Goal: Task Accomplishment & Management: Manage account settings

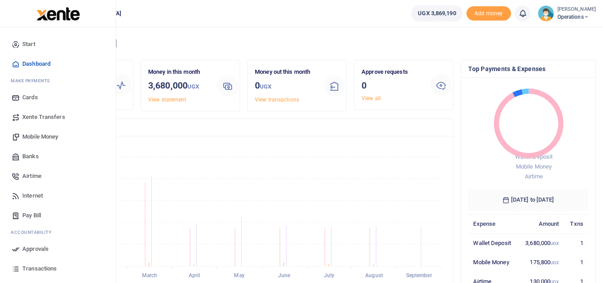
click at [26, 175] on span "Airtime" at bounding box center [31, 176] width 19 height 9
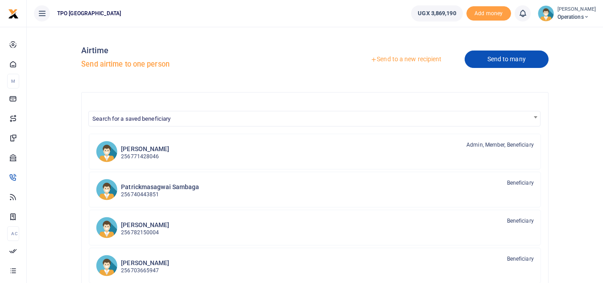
click at [498, 57] on link "Send to many" at bounding box center [507, 58] width 84 height 17
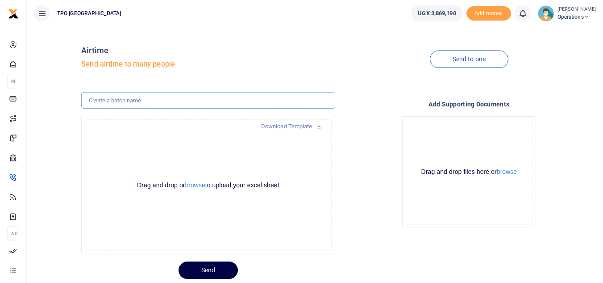
click at [130, 102] on input "text" at bounding box center [208, 100] width 254 height 17
click at [167, 100] on input "HQ STAFF AIRTIME FOR APRIL 2024" at bounding box center [208, 100] width 254 height 17
click at [195, 101] on input "HQ STAFF AIRTIME FOR OCTOBER 2024" at bounding box center [208, 100] width 254 height 17
type input "HQ STAFF AIRTIME FOR OCTOBER 2025"
click at [193, 184] on button "browse" at bounding box center [195, 185] width 20 height 7
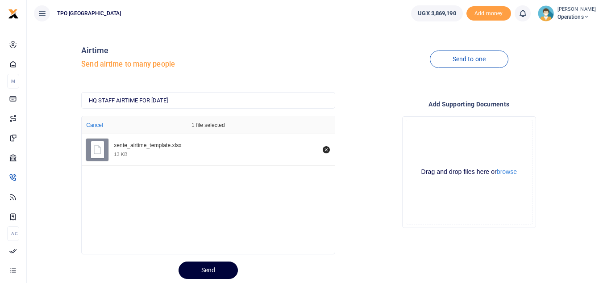
click at [206, 268] on button "Send" at bounding box center [208, 269] width 59 height 17
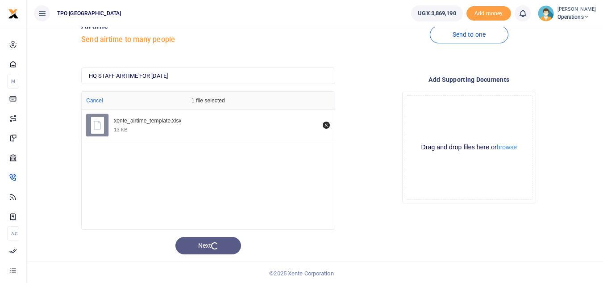
scroll to position [26, 0]
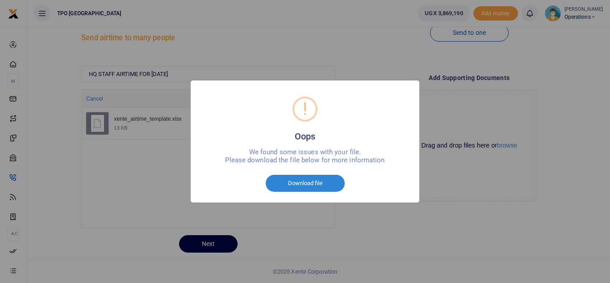
click at [342, 222] on div "! Oops × We found some issues with your file. Please download the file below fo…" at bounding box center [305, 141] width 610 height 283
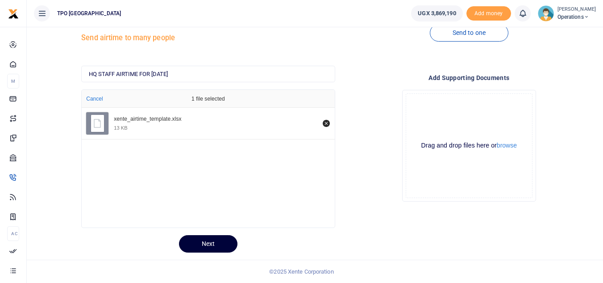
click at [201, 243] on button "Next" at bounding box center [208, 243] width 59 height 17
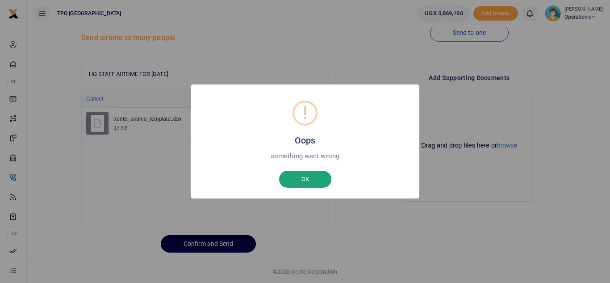
click at [308, 181] on button "OK" at bounding box center [305, 179] width 52 height 17
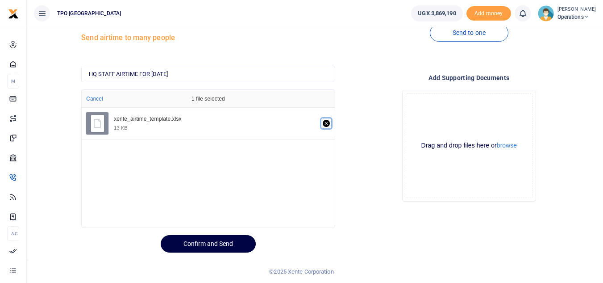
click at [326, 121] on icon "Remove file" at bounding box center [326, 123] width 7 height 7
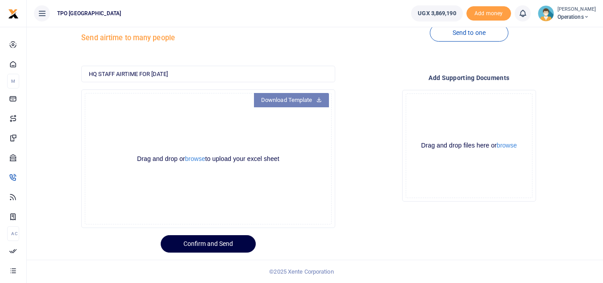
click at [296, 98] on link "Download Template" at bounding box center [291, 100] width 75 height 14
click at [191, 158] on button "browse" at bounding box center [195, 158] width 20 height 7
click at [192, 159] on button "browse" at bounding box center [195, 158] width 20 height 7
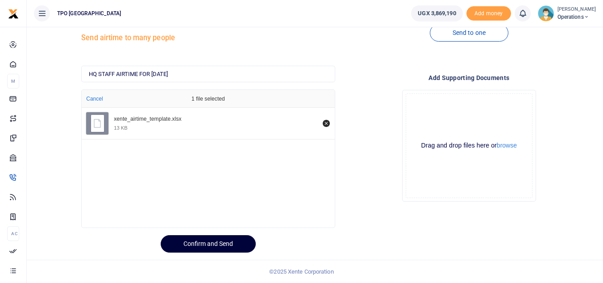
click at [191, 244] on button "Confirm and Send" at bounding box center [208, 243] width 95 height 17
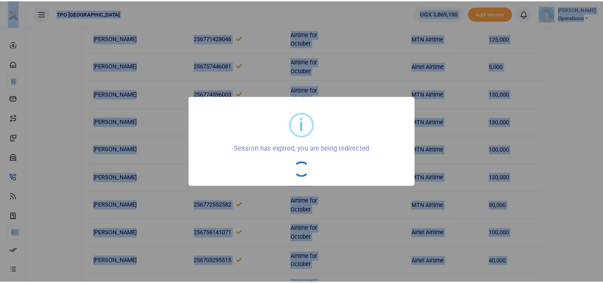
scroll to position [169, 0]
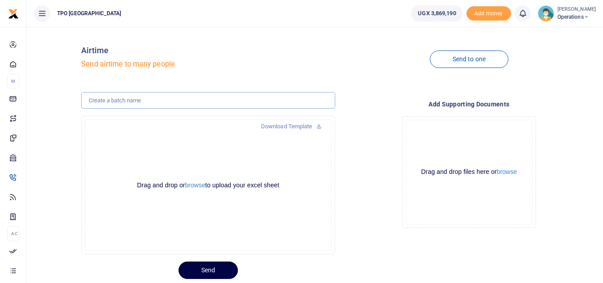
click at [149, 103] on input "text" at bounding box center [208, 100] width 254 height 17
click at [184, 100] on input "HQ STAFF AIRTIME FOR [DATE]" at bounding box center [208, 100] width 254 height 17
type input "HQ STAFF AIRTIME FOR [DATE]"
click at [193, 184] on button "browse" at bounding box center [195, 185] width 20 height 7
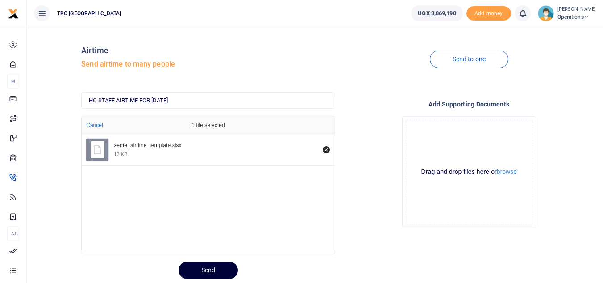
click at [209, 268] on button "Send" at bounding box center [208, 269] width 59 height 17
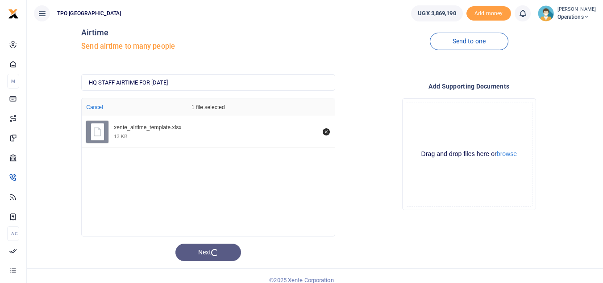
scroll to position [26, 0]
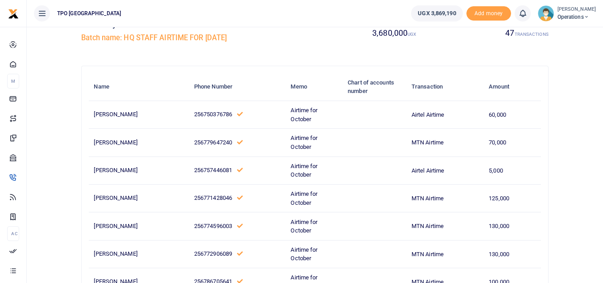
click at [304, 254] on td "Airtime for October" at bounding box center [314, 254] width 57 height 28
click at [417, 252] on td "MTN Airtime" at bounding box center [445, 254] width 77 height 28
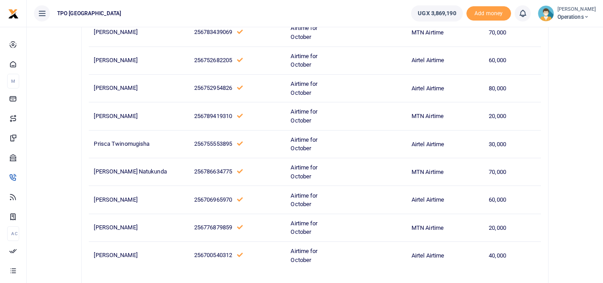
scroll to position [1231, 0]
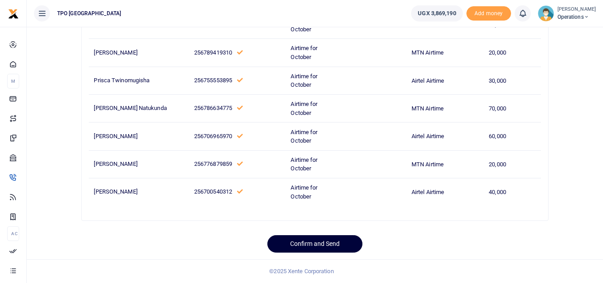
click at [310, 242] on button "Confirm and Send" at bounding box center [315, 243] width 95 height 17
click at [313, 243] on button "Sending for approval" at bounding box center [315, 243] width 103 height 17
click at [326, 242] on button "Sending for approval" at bounding box center [315, 243] width 103 height 17
click at [306, 245] on button "Sending for approval" at bounding box center [315, 243] width 103 height 17
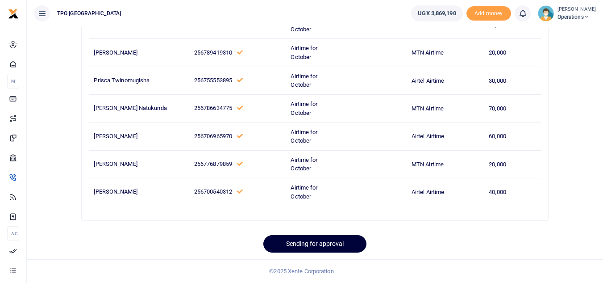
click at [306, 245] on button "Sending for approval" at bounding box center [315, 243] width 103 height 17
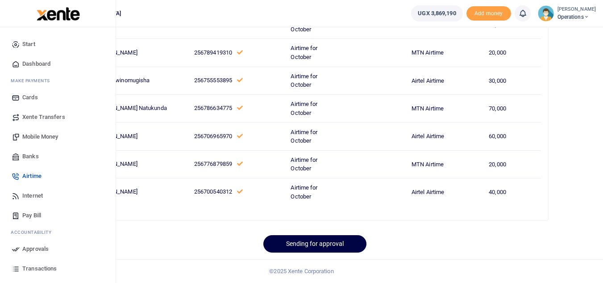
click at [29, 247] on span "Approvals" at bounding box center [35, 248] width 26 height 9
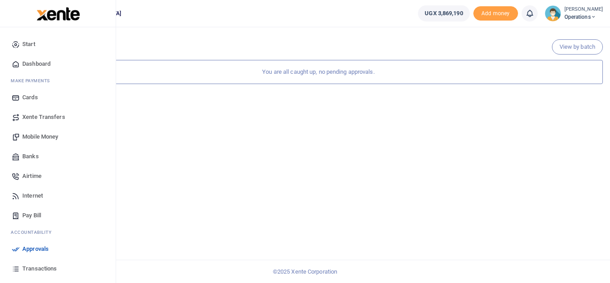
click at [33, 175] on span "Airtime" at bounding box center [31, 176] width 19 height 9
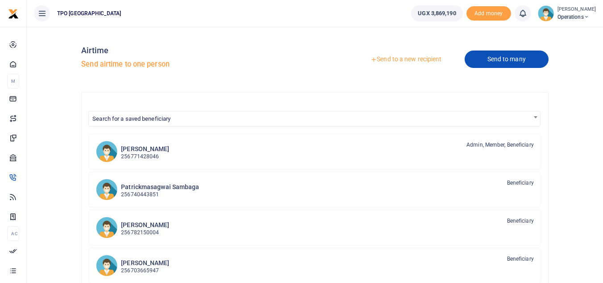
click at [498, 56] on link "Send to many" at bounding box center [507, 58] width 84 height 17
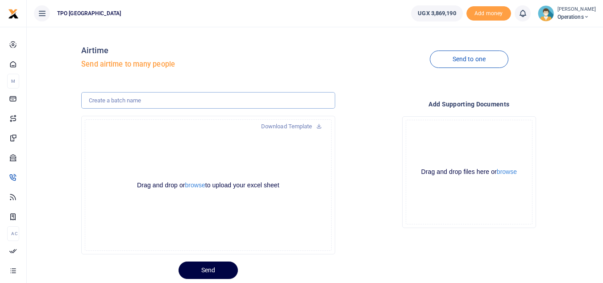
click at [161, 102] on input "text" at bounding box center [208, 100] width 254 height 17
click at [187, 100] on input "HQ STAFF AIRTIME FOR [DATE]" at bounding box center [208, 100] width 254 height 17
type input "HQ STAFF AIRTIME FOR [DATE]"
click at [195, 185] on button "browse" at bounding box center [195, 185] width 20 height 7
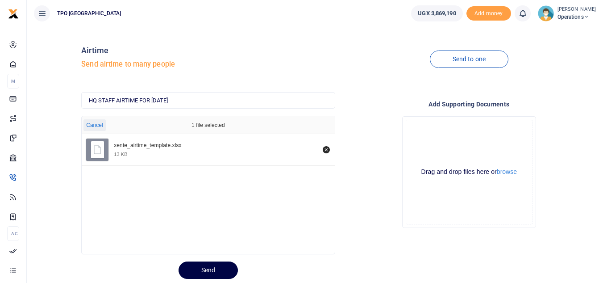
scroll to position [26, 0]
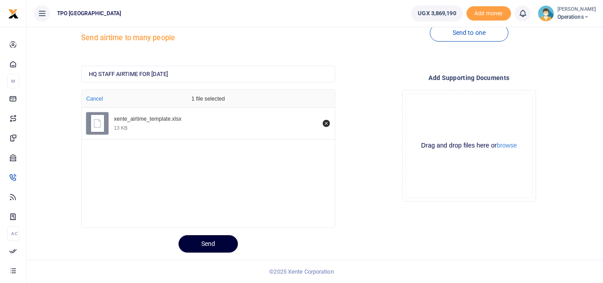
click at [206, 243] on button "Send" at bounding box center [208, 243] width 59 height 17
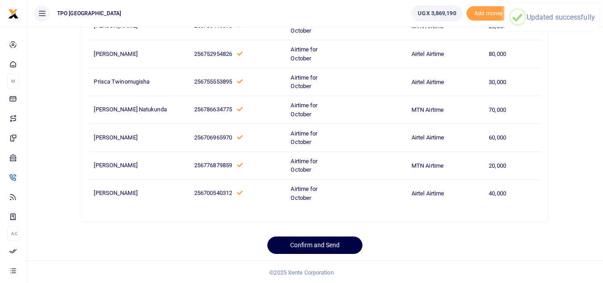
scroll to position [1231, 0]
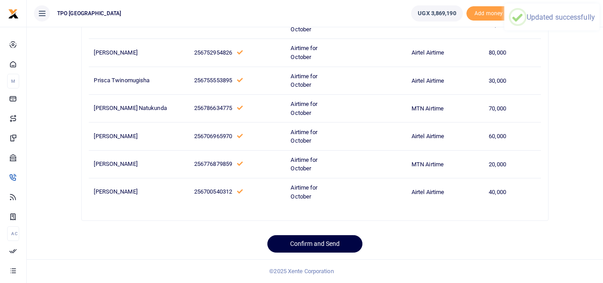
click at [318, 243] on button "Confirm and Send" at bounding box center [315, 243] width 95 height 17
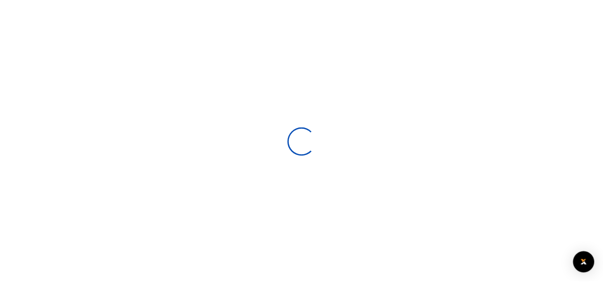
scroll to position [26, 0]
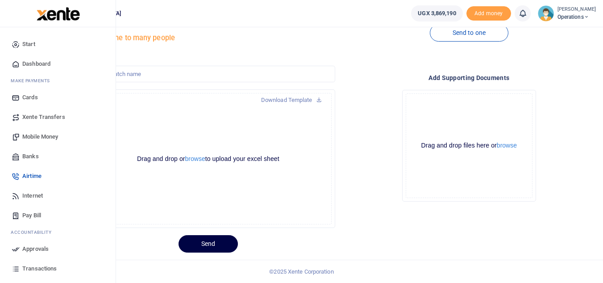
click at [26, 250] on span "Approvals" at bounding box center [35, 248] width 26 height 9
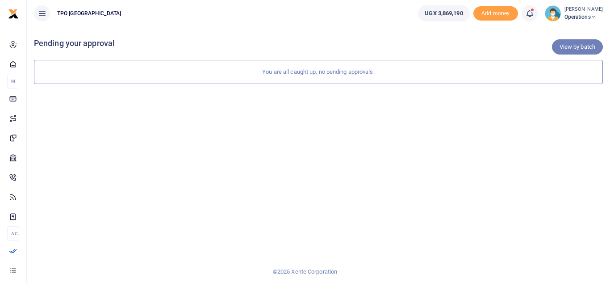
click at [571, 45] on link "View by batch" at bounding box center [577, 46] width 51 height 15
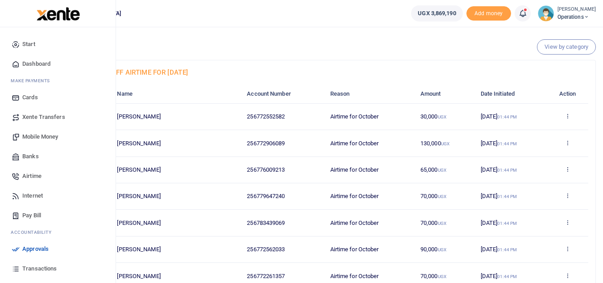
click at [28, 250] on span "Approvals" at bounding box center [35, 248] width 26 height 9
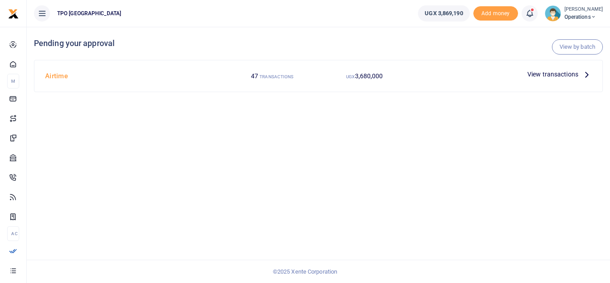
click at [569, 73] on span "View transactions" at bounding box center [553, 74] width 51 height 10
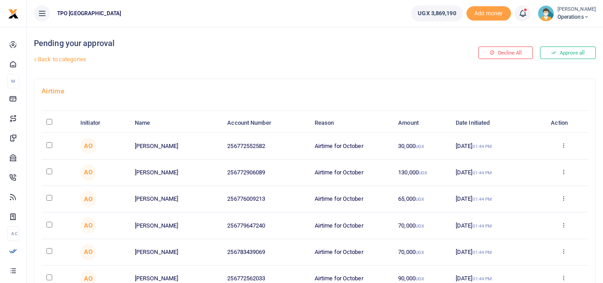
click at [48, 121] on input "\a \a : activate to sort column descending" at bounding box center [49, 122] width 6 height 6
checkbox input "true"
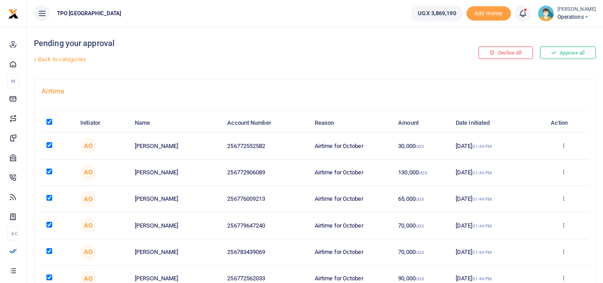
checkbox input "true"
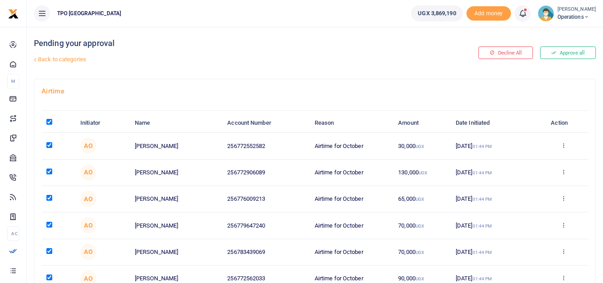
checkbox input "true"
click at [48, 121] on input "\a \a : activate to sort column descending" at bounding box center [49, 122] width 6 height 6
checkbox input "false"
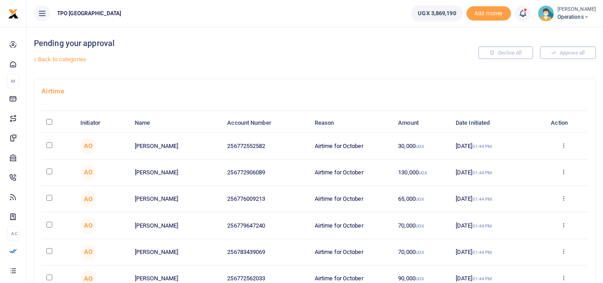
checkbox input "false"
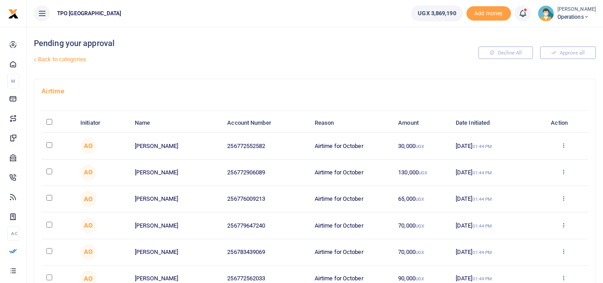
checkbox input "false"
click at [566, 52] on button "Approve all" at bounding box center [568, 52] width 56 height 13
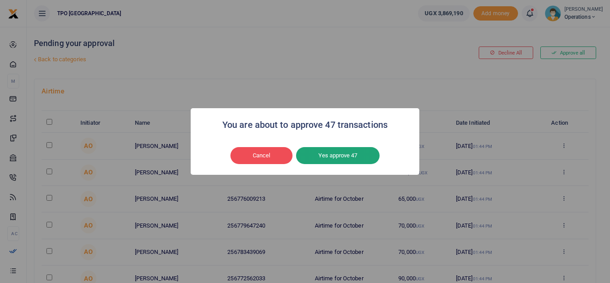
click at [335, 155] on button "Yes approve 47" at bounding box center [338, 155] width 84 height 17
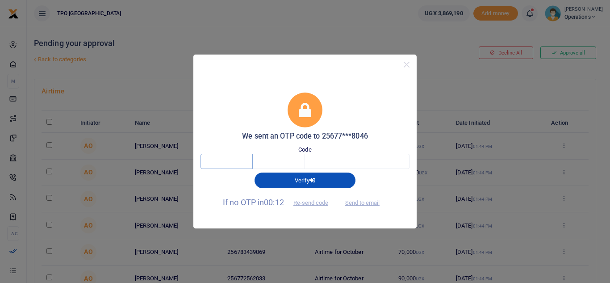
click at [228, 159] on input "text" at bounding box center [227, 161] width 52 height 15
type input "2"
type input "9"
type input "4"
type input "6"
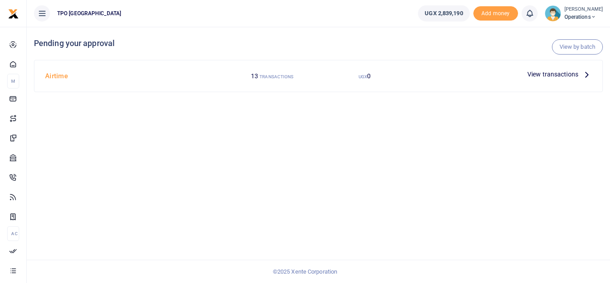
click at [557, 73] on span "View transactions" at bounding box center [553, 74] width 51 height 10
click at [580, 74] on p "View transactions" at bounding box center [560, 74] width 64 height 10
click at [557, 75] on span "View transactions" at bounding box center [553, 74] width 51 height 10
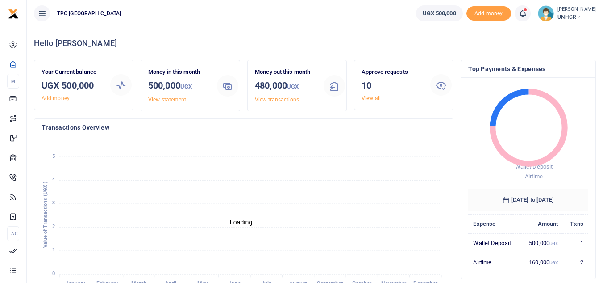
scroll to position [7, 7]
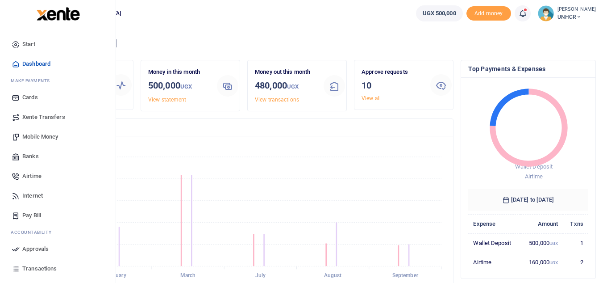
click at [32, 247] on span "Approvals" at bounding box center [35, 248] width 26 height 9
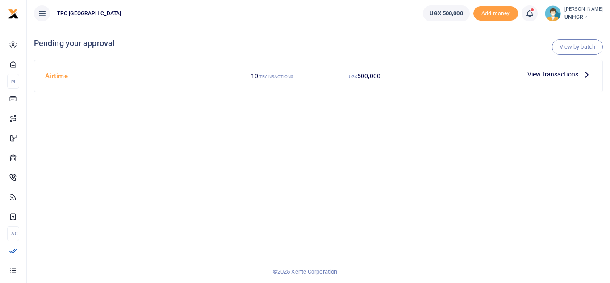
click at [548, 74] on span "View transactions" at bounding box center [553, 74] width 51 height 10
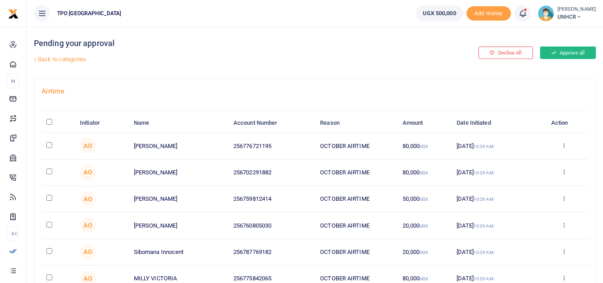
click at [569, 52] on button "Approve all" at bounding box center [568, 52] width 56 height 13
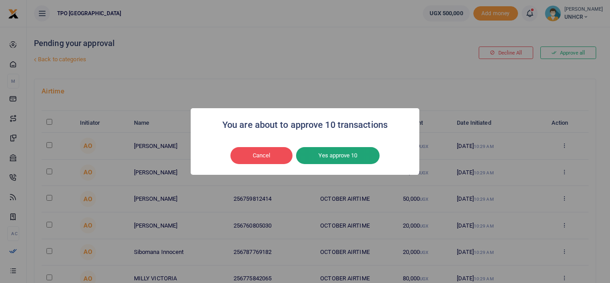
click at [334, 153] on button "Yes approve 10" at bounding box center [338, 155] width 84 height 17
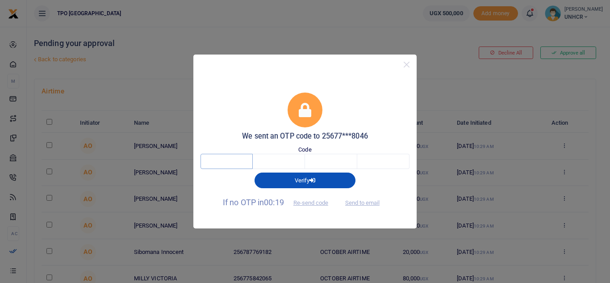
click at [225, 159] on input "text" at bounding box center [227, 161] width 52 height 15
type input "8"
type input "2"
type input "3"
type input "9"
